Goal: Task Accomplishment & Management: Complete application form

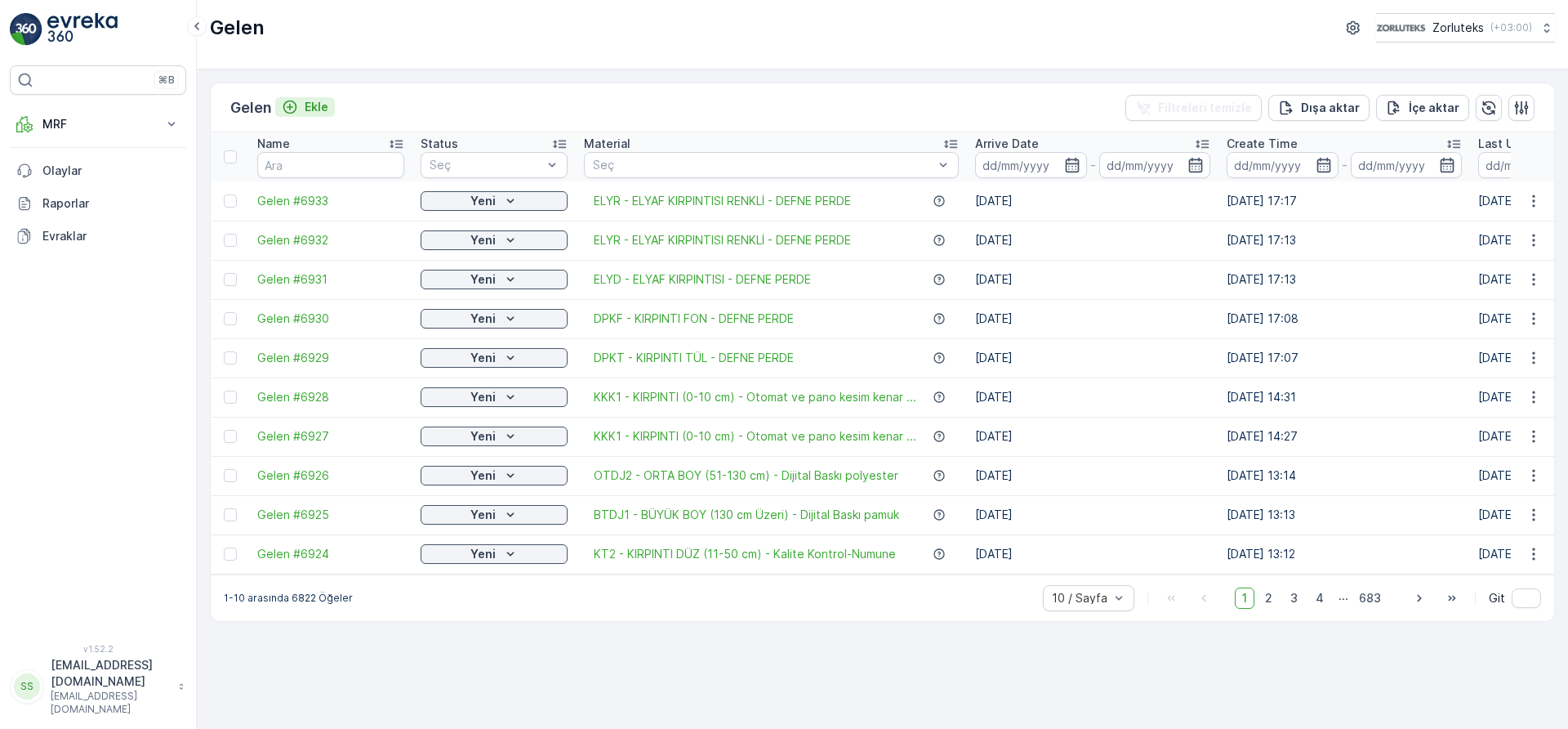
click at [312, 111] on p "Ekle" at bounding box center [316, 107] width 24 height 16
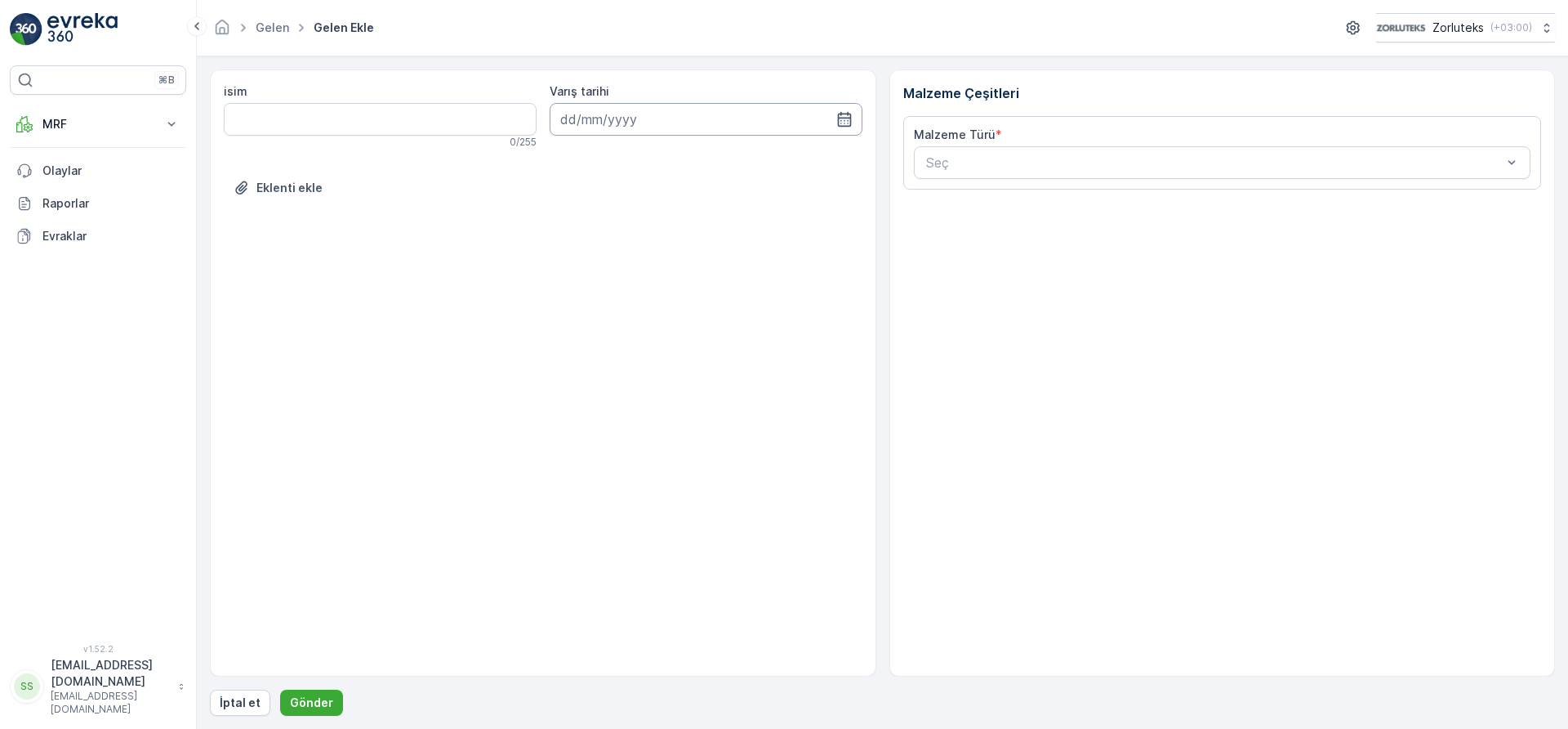
click at [783, 118] on input at bounding box center [707, 120] width 313 height 33
click at [575, 287] on div "13" at bounding box center [577, 289] width 26 height 26
type input "[DATE]"
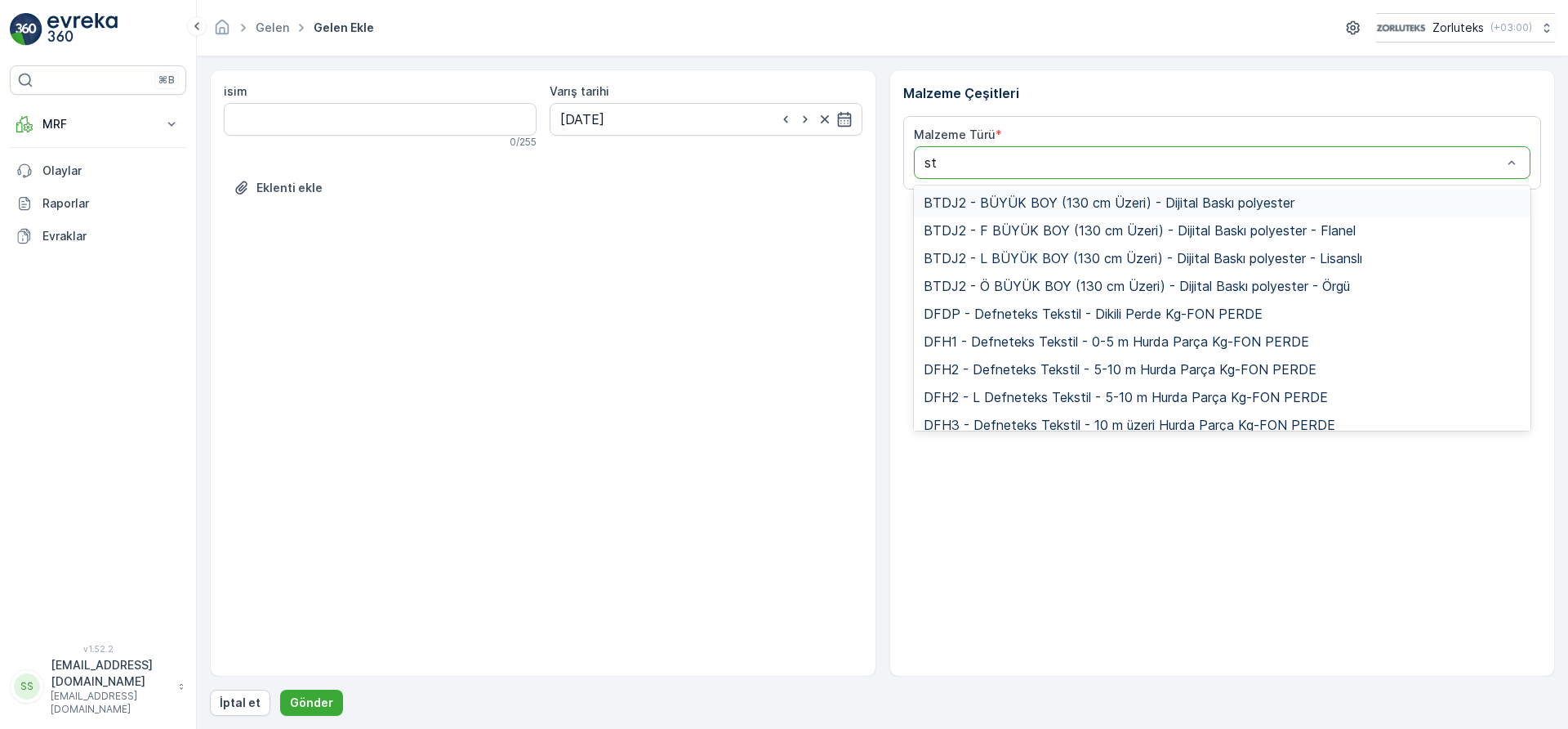
type input "sto"
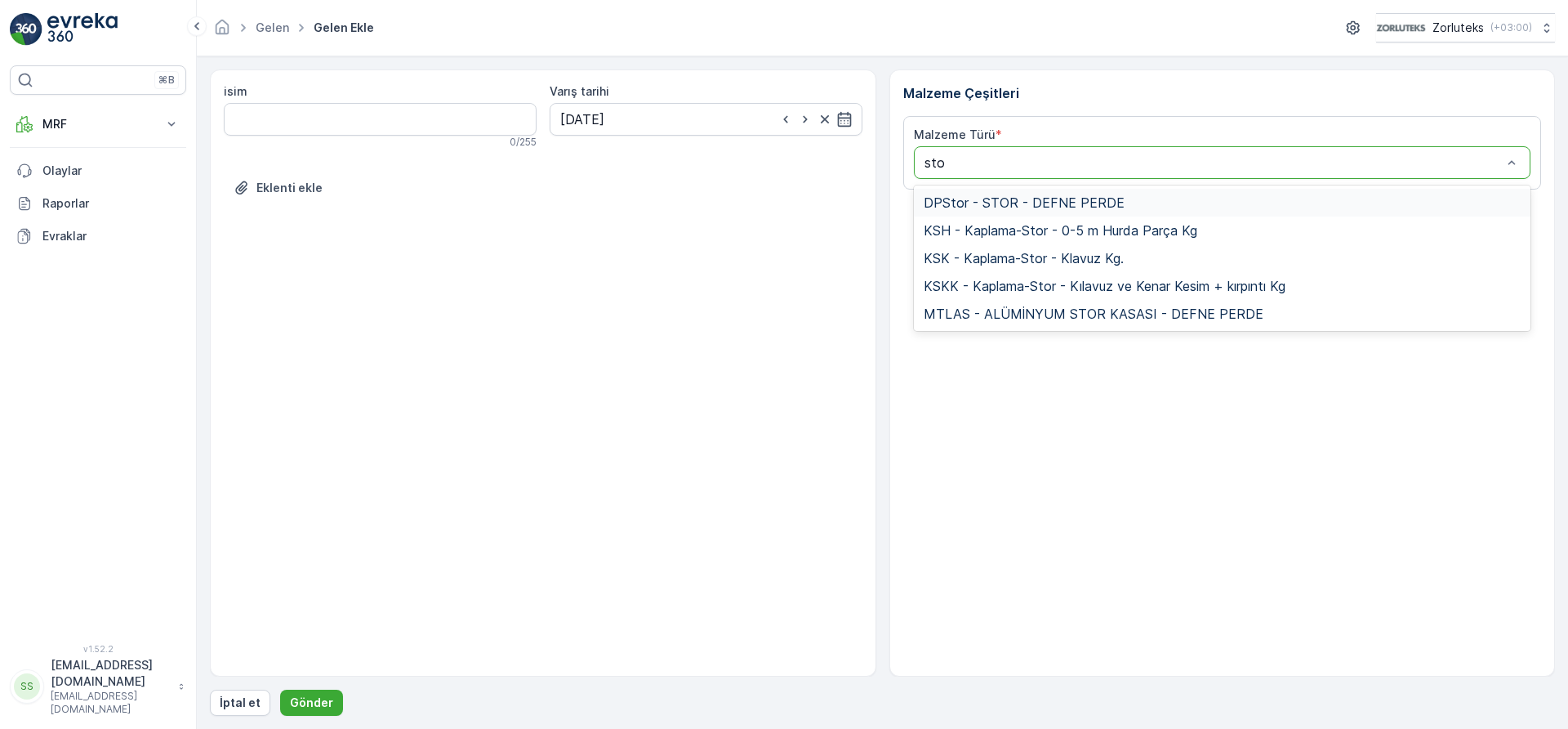
click at [975, 198] on span "DPStor - STOR - DEFNE PERDE" at bounding box center [1024, 203] width 201 height 15
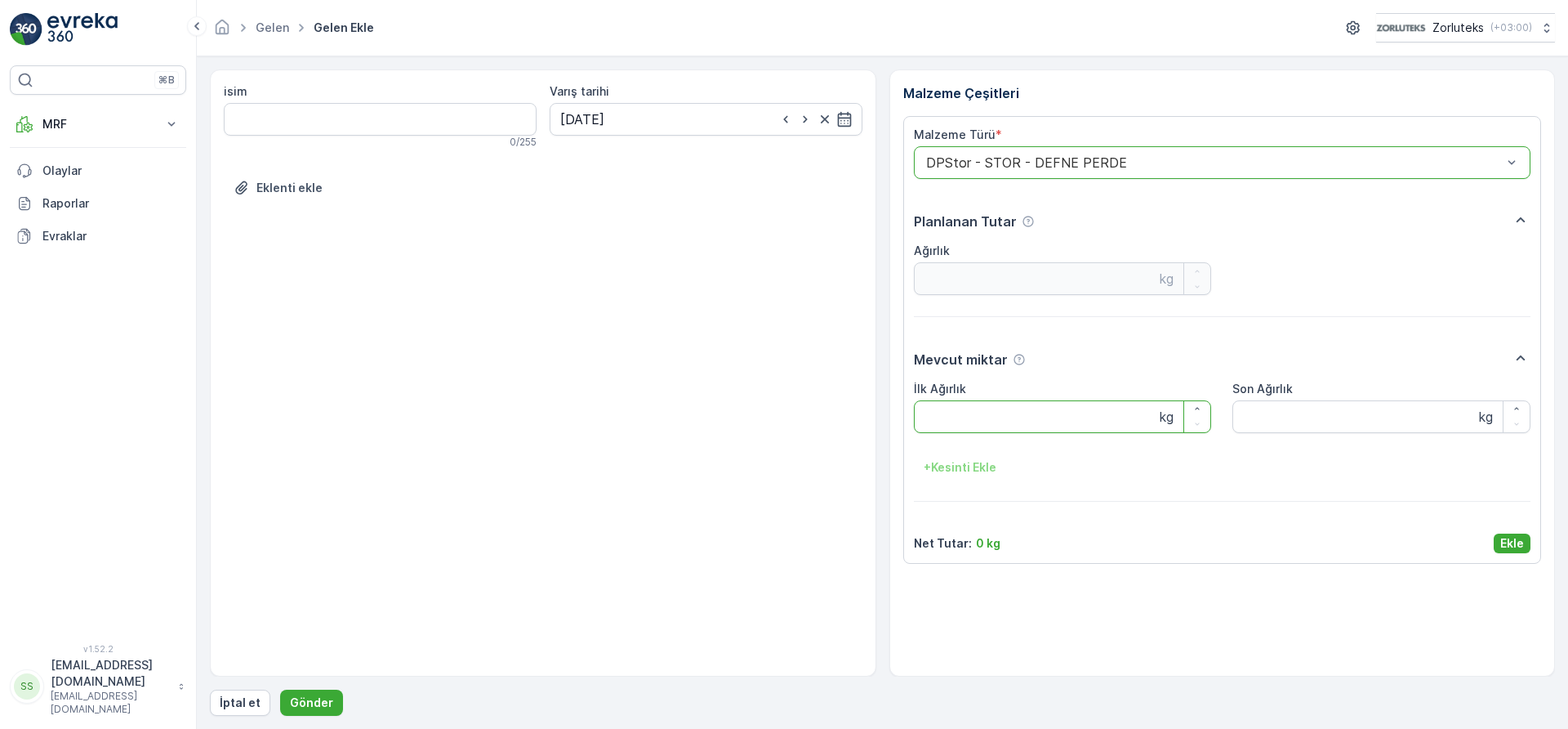
click at [981, 412] on Ağırlık "İlk Ağırlık" at bounding box center [1063, 417] width 298 height 33
type Ağırlık "124"
click at [1520, 544] on p "Ekle" at bounding box center [1511, 544] width 24 height 16
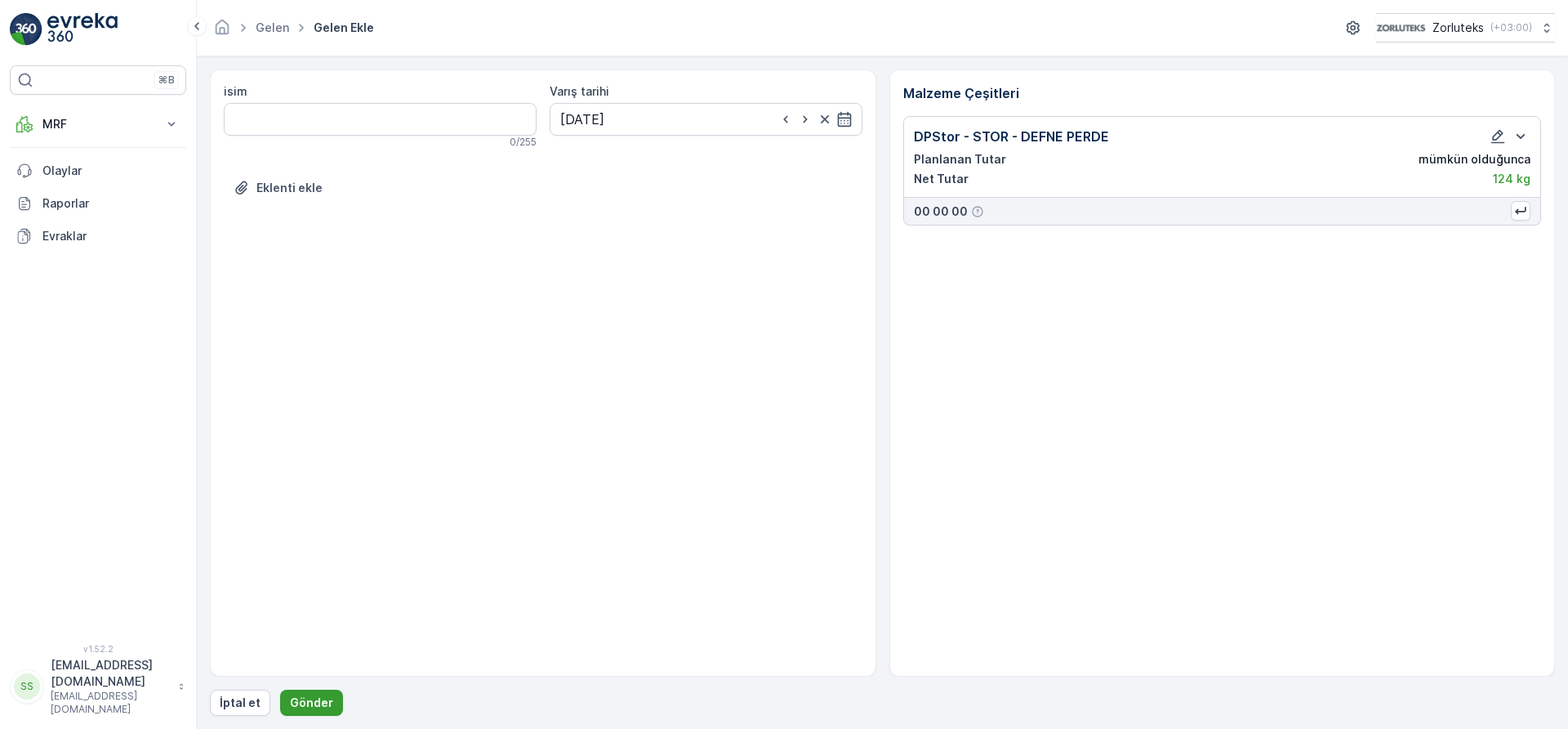
click at [307, 701] on p "Gönder" at bounding box center [311, 703] width 43 height 16
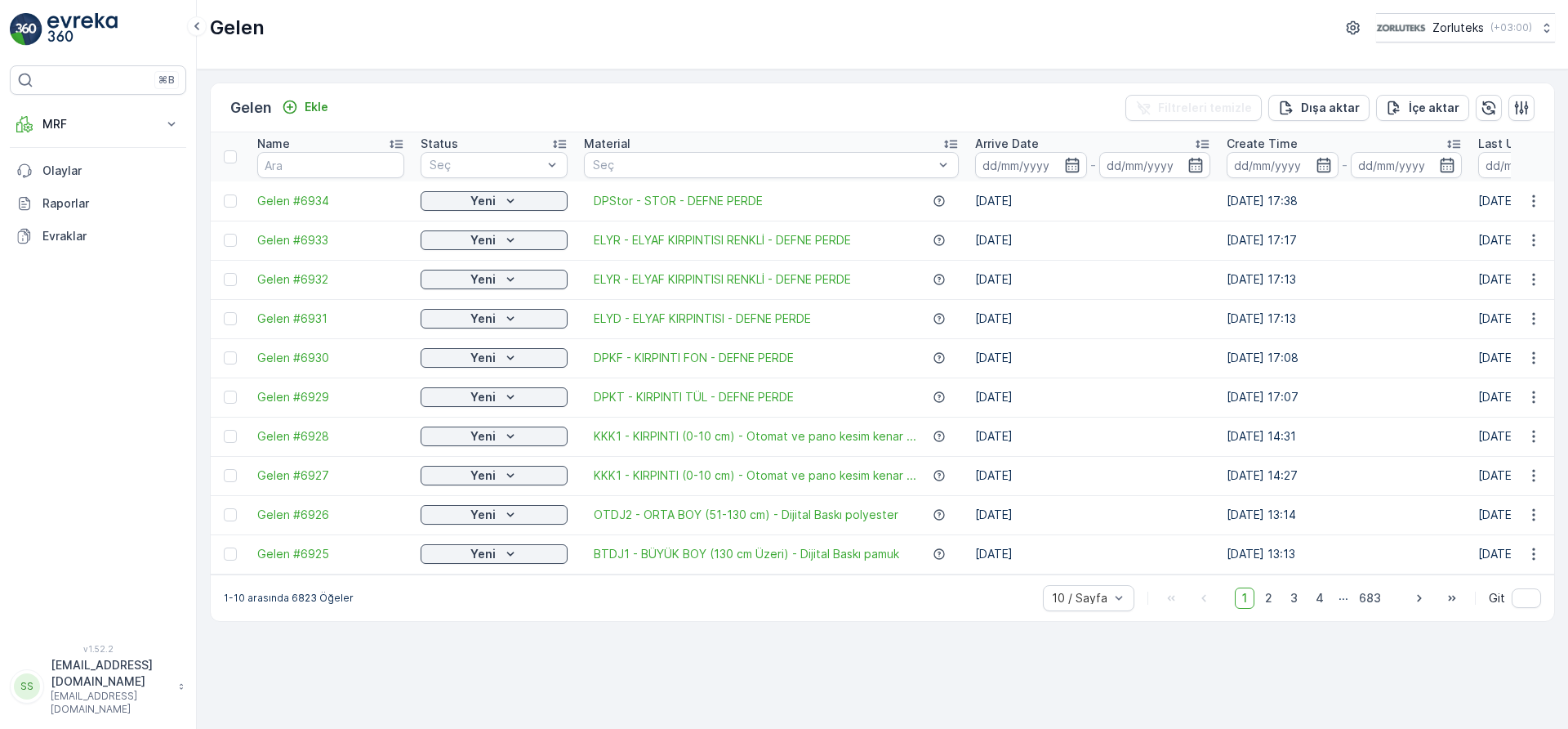
click at [706, 667] on div "Gelen Ekle Filtreleri temizle Dışa aktar İçe aktar Name Status Seç Material Seç…" at bounding box center [882, 399] width 1371 height 659
